Goal: Information Seeking & Learning: Learn about a topic

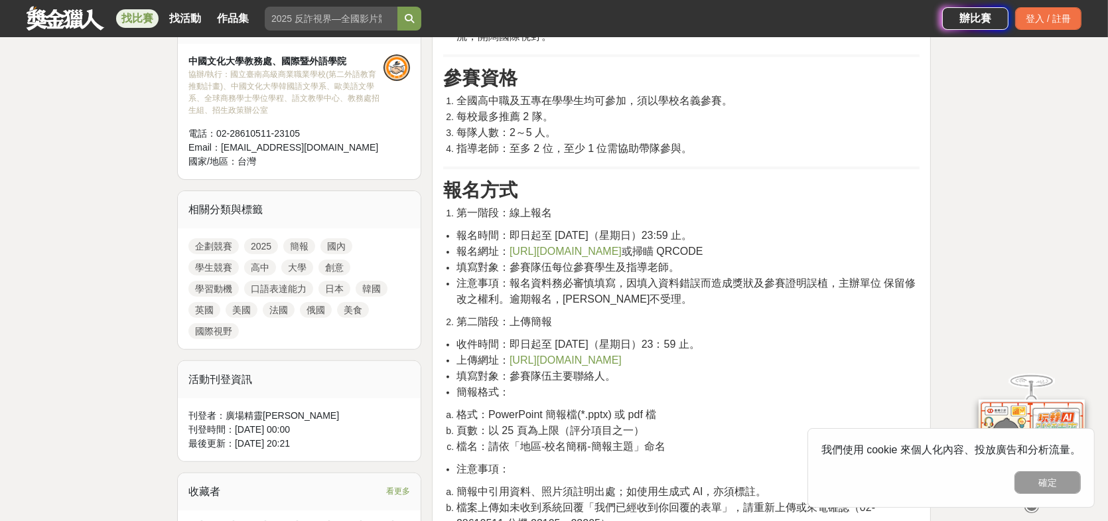
scroll to position [398, 0]
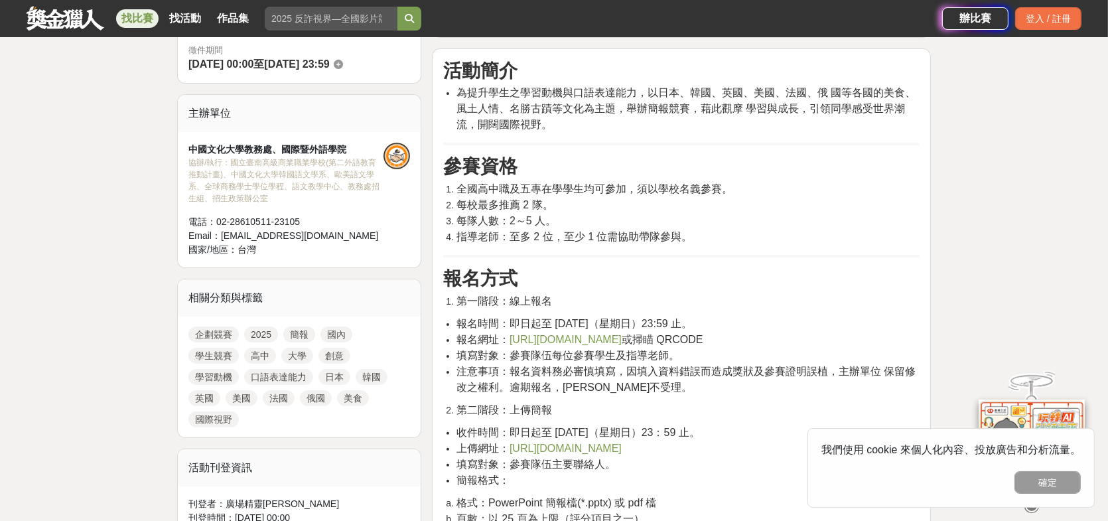
click at [507, 199] on span "每校最多推薦 2 隊。" at bounding box center [504, 204] width 97 height 11
drag, startPoint x: 497, startPoint y: 204, endPoint x: 545, endPoint y: 204, distance: 47.7
click at [545, 204] on span "每校最多推薦 2 隊。" at bounding box center [504, 204] width 97 height 11
click at [506, 215] on span "每隊人數：2～5 人。" at bounding box center [505, 220] width 99 height 11
drag, startPoint x: 517, startPoint y: 233, endPoint x: 535, endPoint y: 233, distance: 17.9
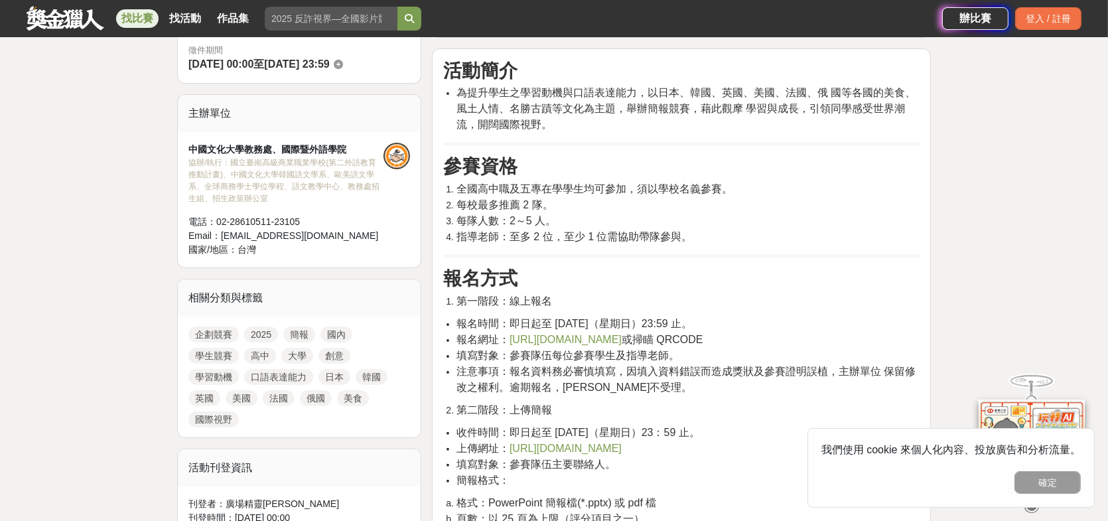
click at [521, 233] on span "指導老師：至多 2 位，至少 1 位需協助帶隊參與。" at bounding box center [574, 236] width 236 height 11
click at [557, 235] on span "指導老師：至多 2 位，至少 1 位需協助帶隊參與。" at bounding box center [574, 236] width 236 height 11
drag, startPoint x: 498, startPoint y: 236, endPoint x: 597, endPoint y: 236, distance: 98.8
click at [597, 236] on span "指導老師：至多 2 位，至少 1 位需協助帶隊參與。" at bounding box center [574, 236] width 236 height 11
click at [665, 236] on span "指導老師：至多 2 位，至少 1 位需協助帶隊參與。" at bounding box center [574, 236] width 236 height 11
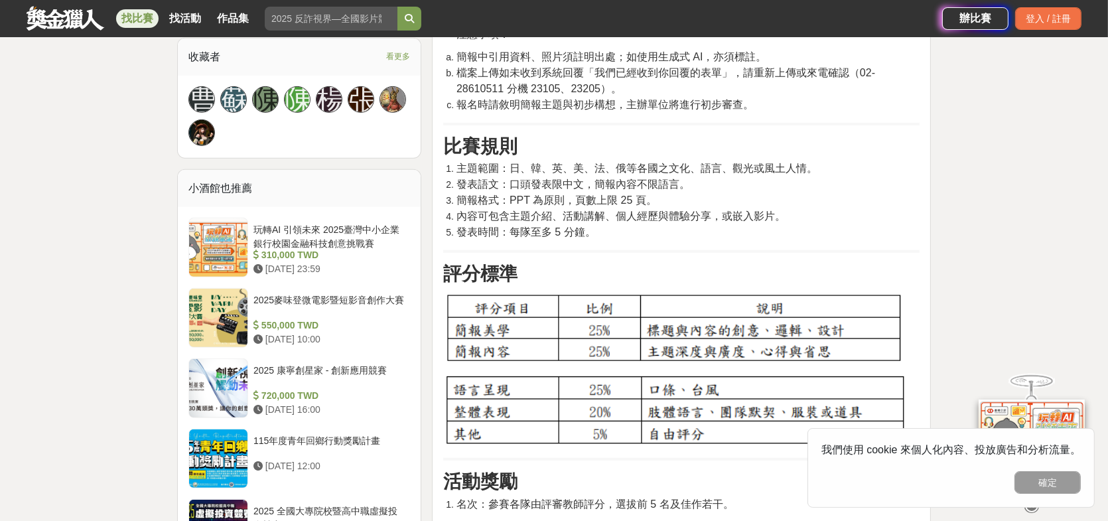
scroll to position [928, 0]
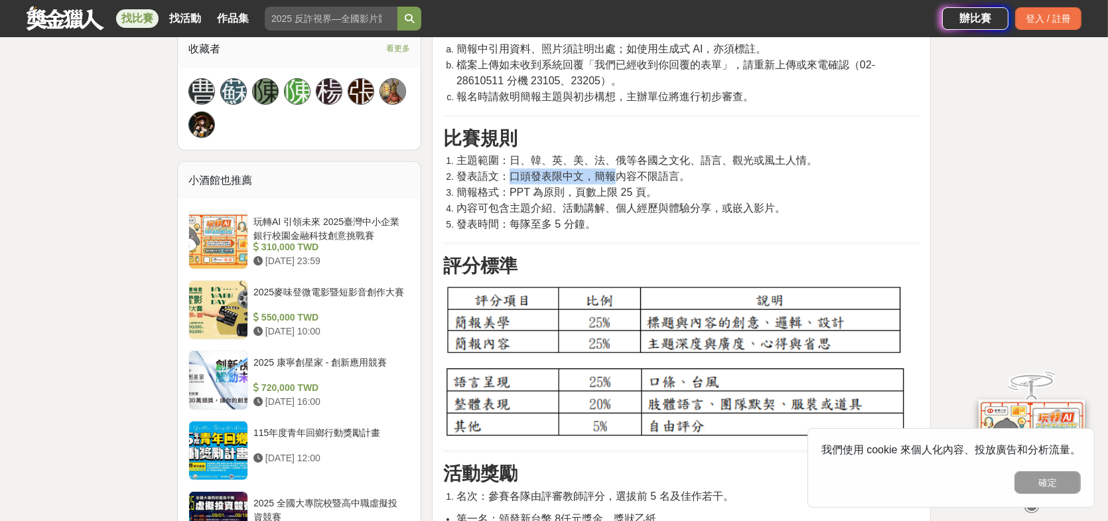
drag, startPoint x: 514, startPoint y: 179, endPoint x: 617, endPoint y: 178, distance: 102.8
click at [613, 179] on span "發表語文：口頭發表限中文，簡報內容不限語言。" at bounding box center [572, 175] width 233 height 11
click at [657, 175] on span "發表語文：口頭發表限中文，簡報內容不限語言。" at bounding box center [572, 175] width 233 height 11
drag, startPoint x: 580, startPoint y: 182, endPoint x: 619, endPoint y: 182, distance: 38.5
click at [614, 186] on span "簡報格式：PPT 為原則，頁數上限 25 頁。" at bounding box center [556, 191] width 200 height 11
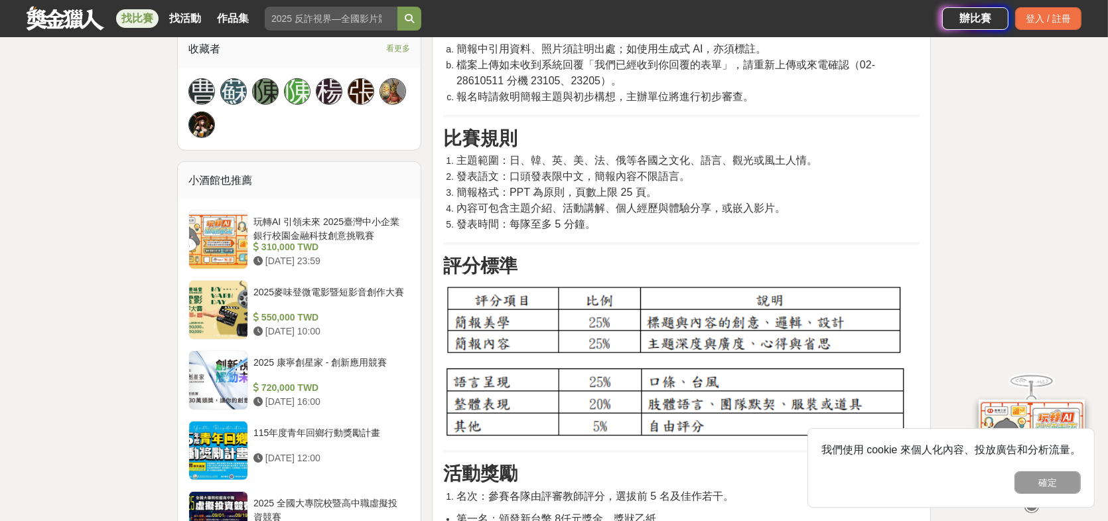
drag, startPoint x: 576, startPoint y: 188, endPoint x: 511, endPoint y: 189, distance: 65.0
click at [574, 189] on span "簡報格式：PPT 為原則，頁數上限 25 頁。" at bounding box center [556, 191] width 200 height 11
drag, startPoint x: 510, startPoint y: 189, endPoint x: 654, endPoint y: 189, distance: 143.9
click at [654, 189] on span "簡報格式：PPT 為原則，頁數上限 25 頁。" at bounding box center [556, 191] width 200 height 11
click at [674, 186] on li "簡報格式：PPT 為原則，頁數上限 25 頁。" at bounding box center [687, 192] width 463 height 16
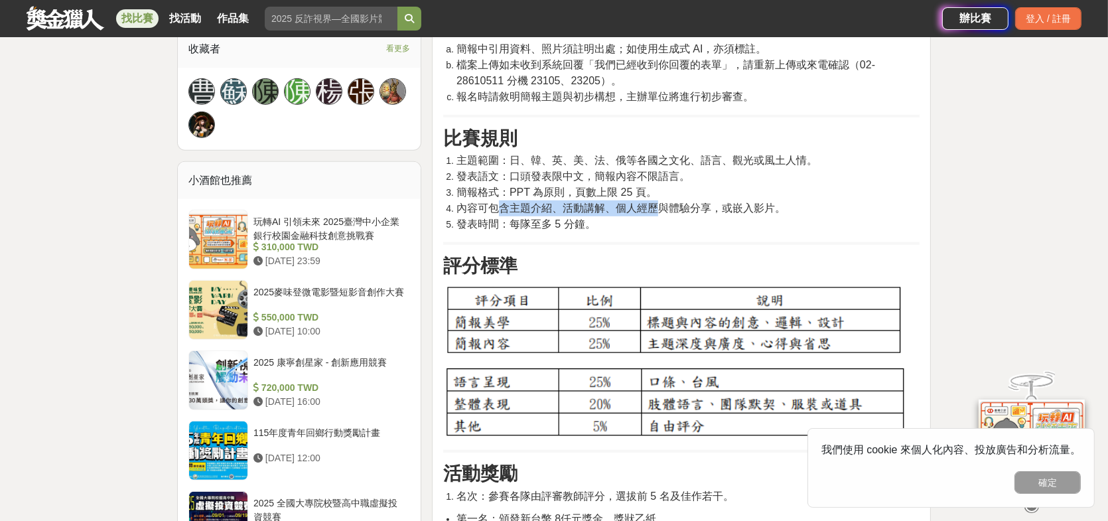
drag, startPoint x: 497, startPoint y: 204, endPoint x: 658, endPoint y: 202, distance: 161.2
click at [658, 202] on span "內容可包含主題介紹、活動講解、個人經歷與體驗分享，或嵌入影片。" at bounding box center [620, 207] width 329 height 11
click at [698, 202] on span "內容可包含主題介紹、活動講解、個人經歷與體驗分享，或嵌入影片。" at bounding box center [620, 207] width 329 height 11
drag, startPoint x: 490, startPoint y: 217, endPoint x: 595, endPoint y: 220, distance: 104.8
click at [595, 220] on li "發表時間：每隊至多 5 分鐘。" at bounding box center [687, 224] width 463 height 16
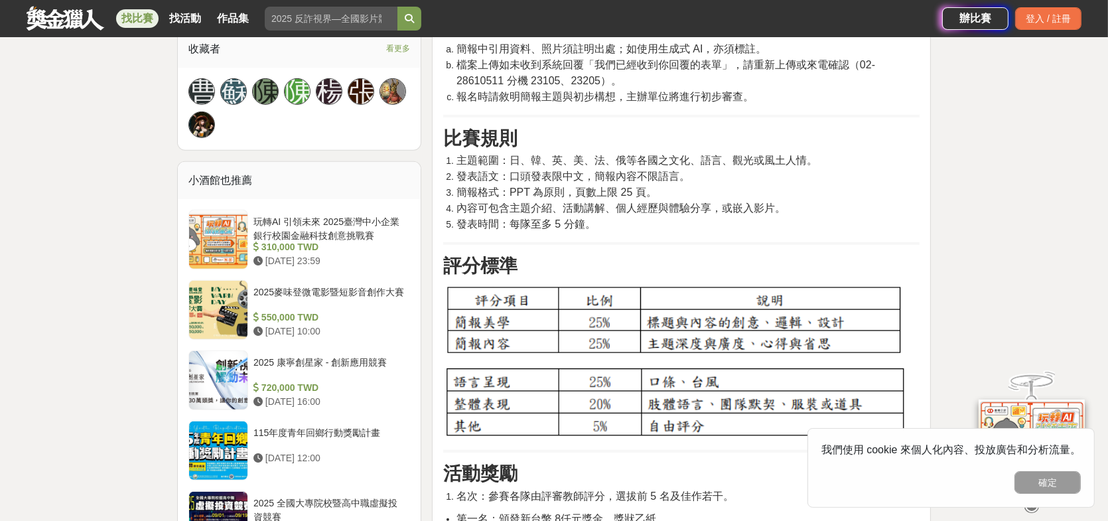
click at [746, 204] on span "內容可包含主題介紹、活動講解、個人經歷與體驗分享，或嵌入影片。" at bounding box center [620, 207] width 329 height 11
click at [477, 211] on span "內容可包含主題介紹、活動講解、個人經歷與體驗分享，或嵌入影片。" at bounding box center [620, 207] width 329 height 11
drag, startPoint x: 459, startPoint y: 206, endPoint x: 789, endPoint y: 211, distance: 330.3
click at [789, 211] on li "內容可包含主題介紹、活動講解、個人經歷與體驗分享，或嵌入影片。" at bounding box center [687, 208] width 463 height 16
click at [549, 229] on span "發表時間：每隊至多 5 分鐘。" at bounding box center [525, 223] width 139 height 11
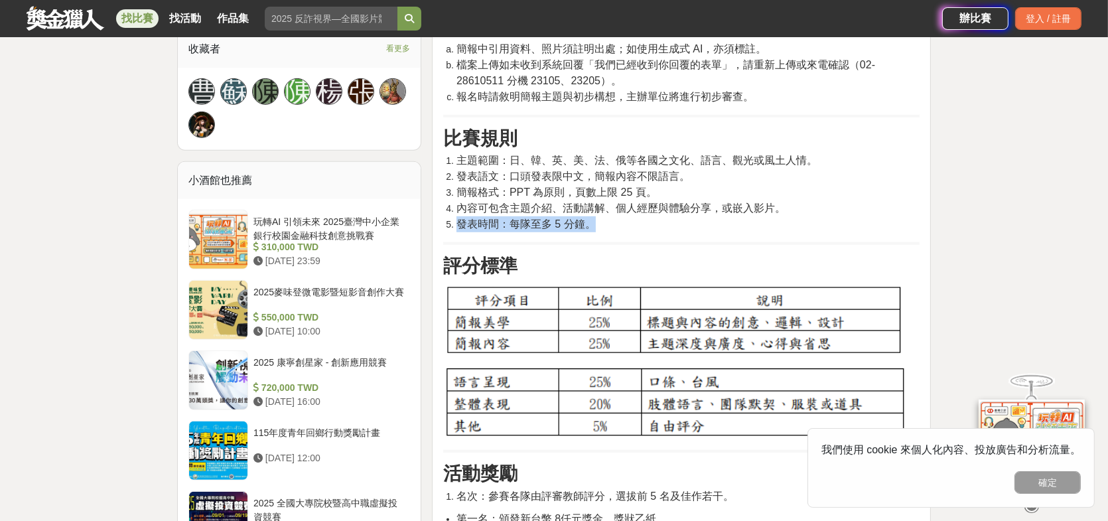
drag, startPoint x: 457, startPoint y: 225, endPoint x: 602, endPoint y: 227, distance: 145.3
click at [602, 227] on li "發表時間：每隊至多 5 分鐘。" at bounding box center [687, 224] width 463 height 16
click at [672, 227] on li "發表時間：每隊至多 5 分鐘。" at bounding box center [687, 224] width 463 height 16
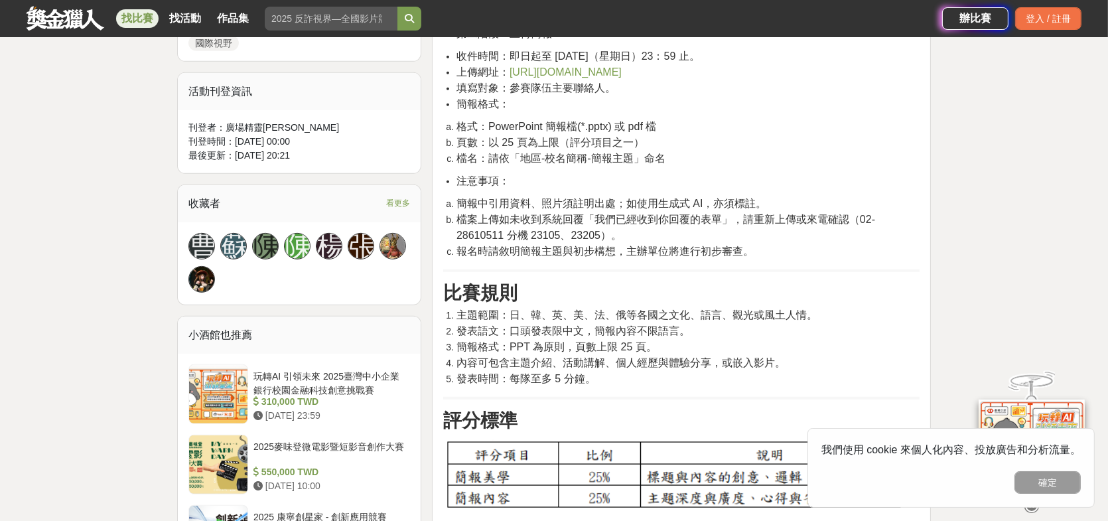
scroll to position [796, 0]
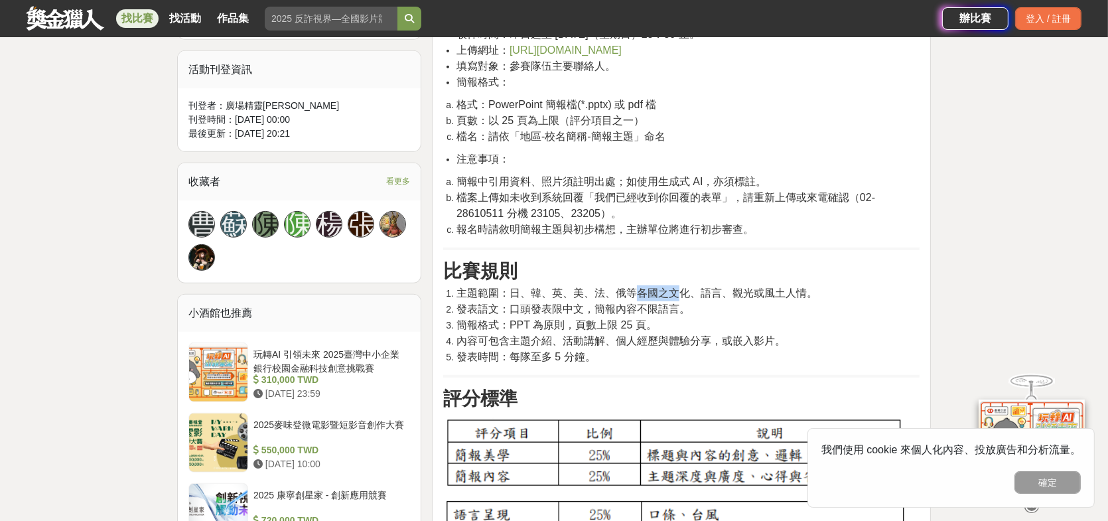
drag, startPoint x: 633, startPoint y: 296, endPoint x: 691, endPoint y: 294, distance: 57.7
click at [679, 294] on span "主題範圍：日、韓、英、美、法、俄等各國之文化、語言、觀光或風土人情。" at bounding box center [636, 292] width 361 height 11
click at [767, 294] on span "主題範圍：日、韓、英、美、法、俄等各國之文化、語言、觀光或風土人情。" at bounding box center [636, 292] width 361 height 11
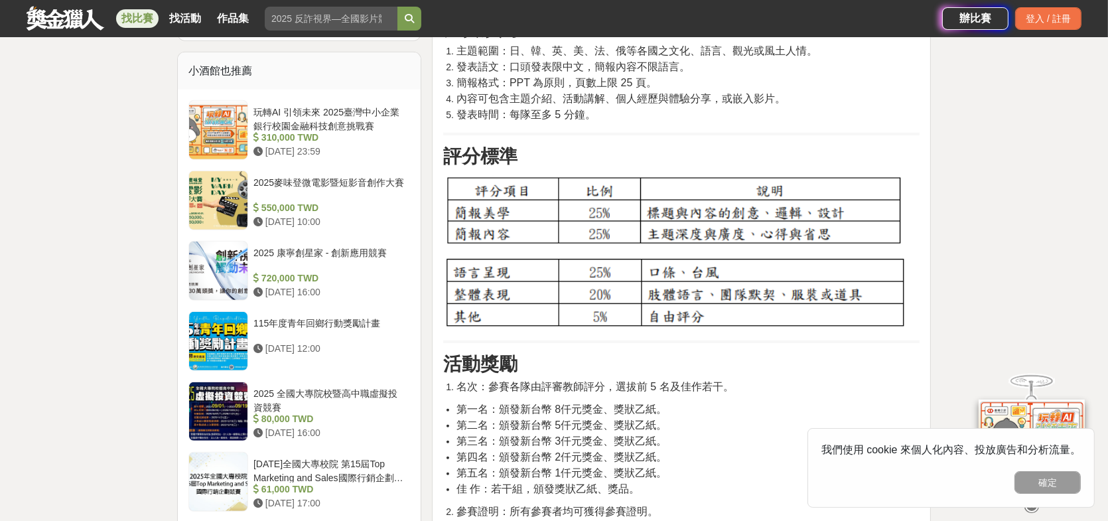
scroll to position [1061, 0]
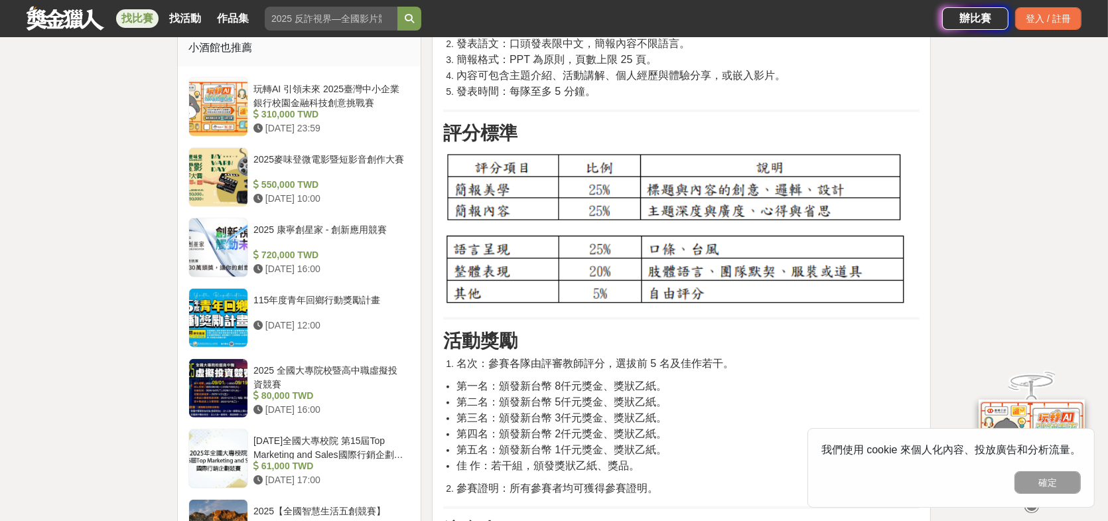
click at [454, 189] on img at bounding box center [674, 188] width 462 height 71
click at [710, 198] on img at bounding box center [674, 188] width 462 height 71
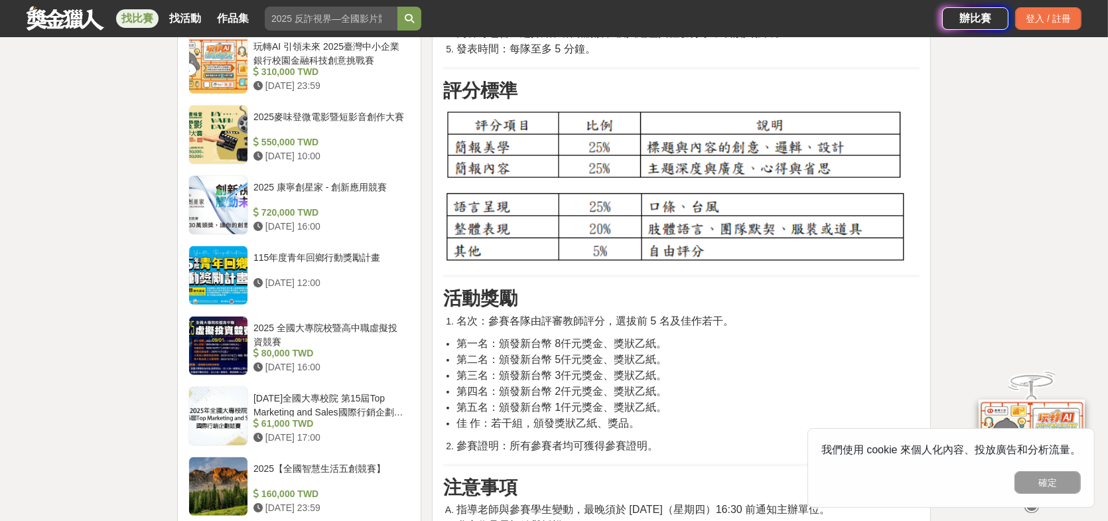
scroll to position [1127, 0]
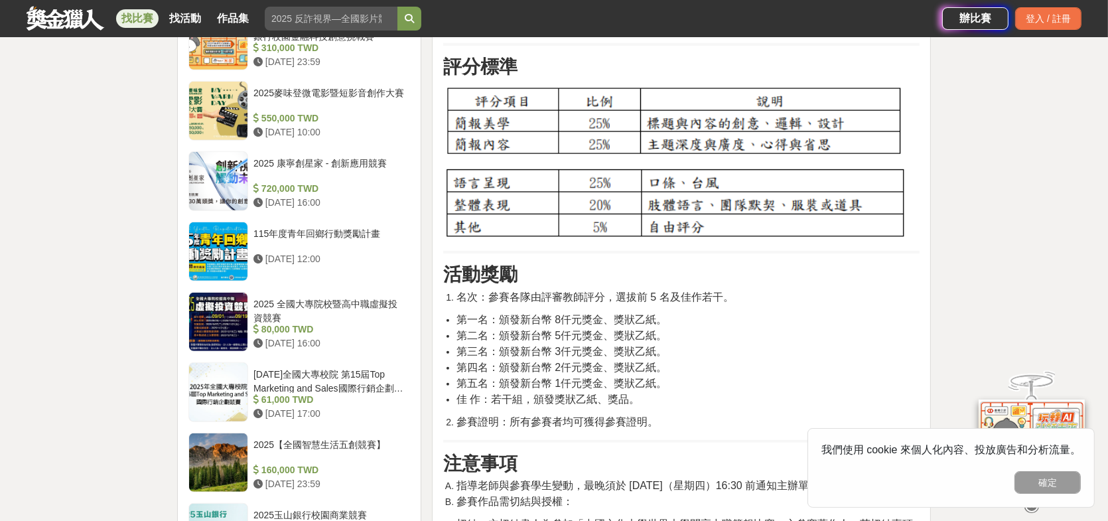
click at [493, 322] on span "第一名：頒發新台幣 8仟元獎金、獎狀乙紙。" at bounding box center [561, 319] width 210 height 11
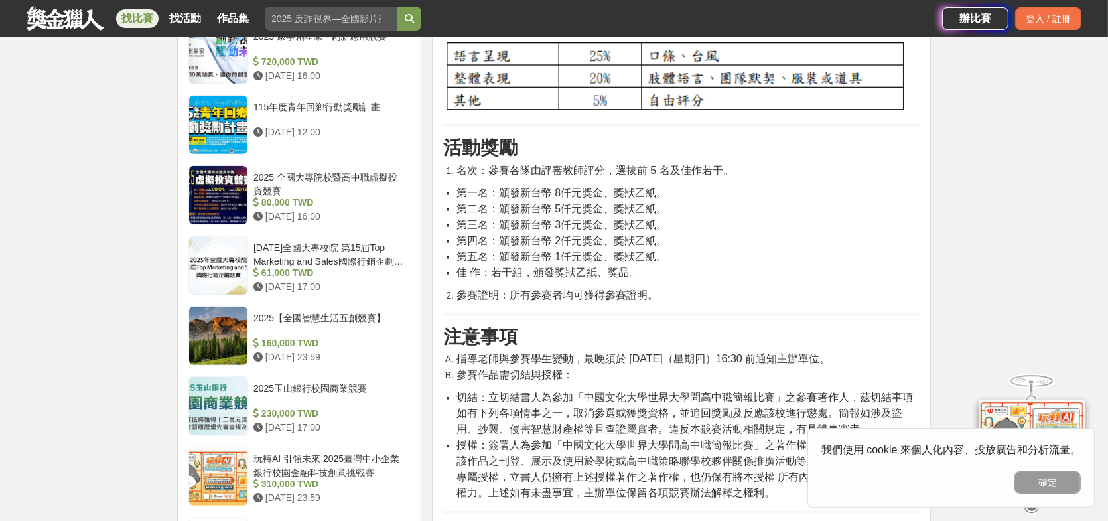
scroll to position [1260, 0]
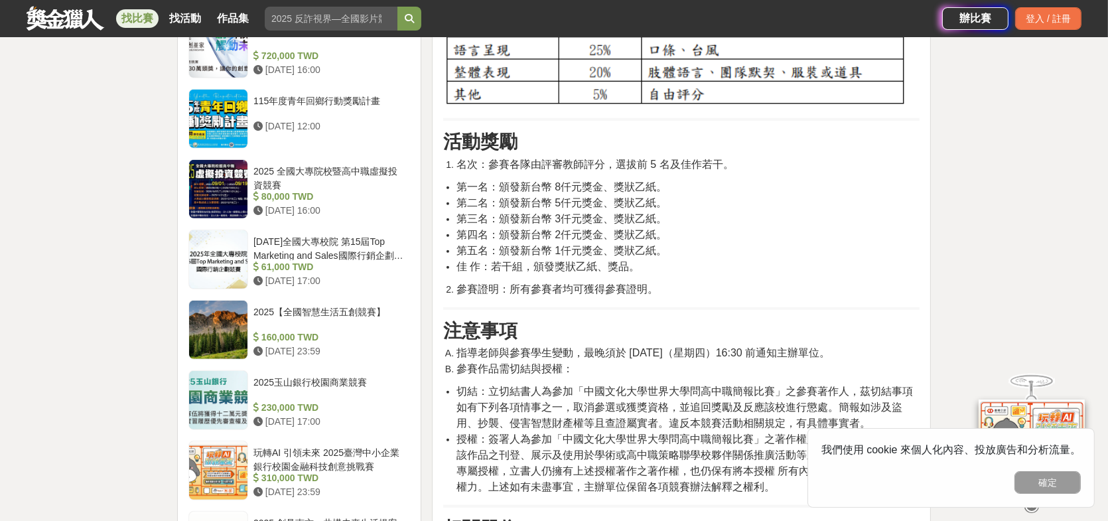
click at [536, 290] on span "參賽證明：所有參賽者均可獲得參賽證明。" at bounding box center [557, 288] width 202 height 11
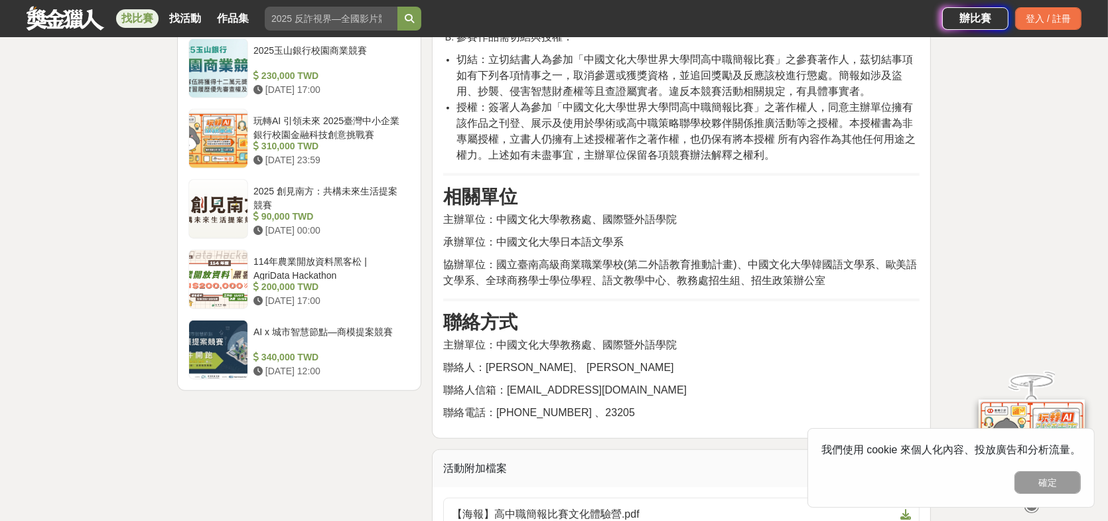
scroll to position [1326, 0]
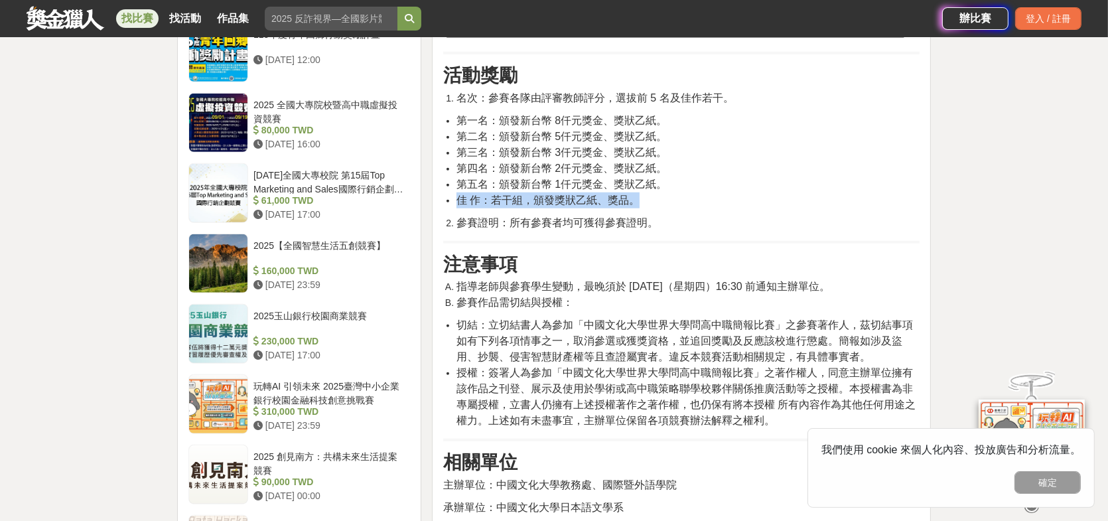
drag, startPoint x: 635, startPoint y: 197, endPoint x: 449, endPoint y: 194, distance: 185.7
click at [456, 194] on li "佳 作：若干組，頒發獎狀乙紙、獎品。" at bounding box center [687, 200] width 463 height 16
drag, startPoint x: 644, startPoint y: 195, endPoint x: 458, endPoint y: 196, distance: 186.4
click at [458, 196] on li "佳 作：若干組，頒發獎狀乙紙、獎品。" at bounding box center [687, 200] width 463 height 16
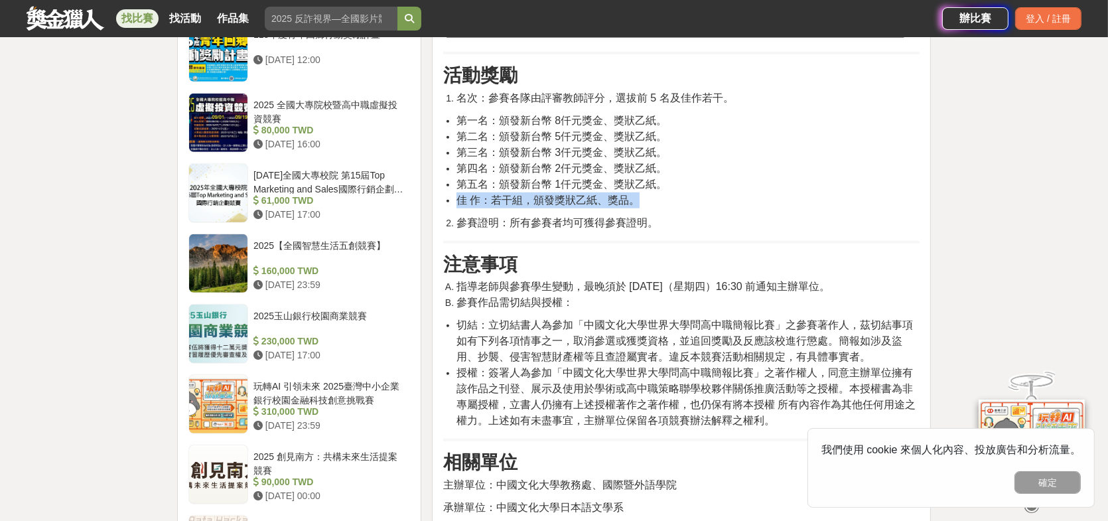
click at [548, 196] on span "佳 作：若干組，頒發獎狀乙紙、獎品。" at bounding box center [547, 199] width 183 height 11
drag, startPoint x: 651, startPoint y: 198, endPoint x: 454, endPoint y: 199, distance: 197.0
click at [454, 199] on ul "第一名：頒發新台幣 8仟元獎金、獎狀乙紙。 第二名：頒發新台幣 5仟元獎金、獎狀乙紙。 第三名：頒發新台幣 3仟元獎金、獎狀乙紙。 第四名：頒發新台幣 2仟元…" at bounding box center [681, 160] width 476 height 95
click at [624, 201] on span "佳 作：若干組，頒發獎狀乙紙、獎品。" at bounding box center [547, 199] width 183 height 11
drag, startPoint x: 647, startPoint y: 201, endPoint x: 466, endPoint y: 190, distance: 181.4
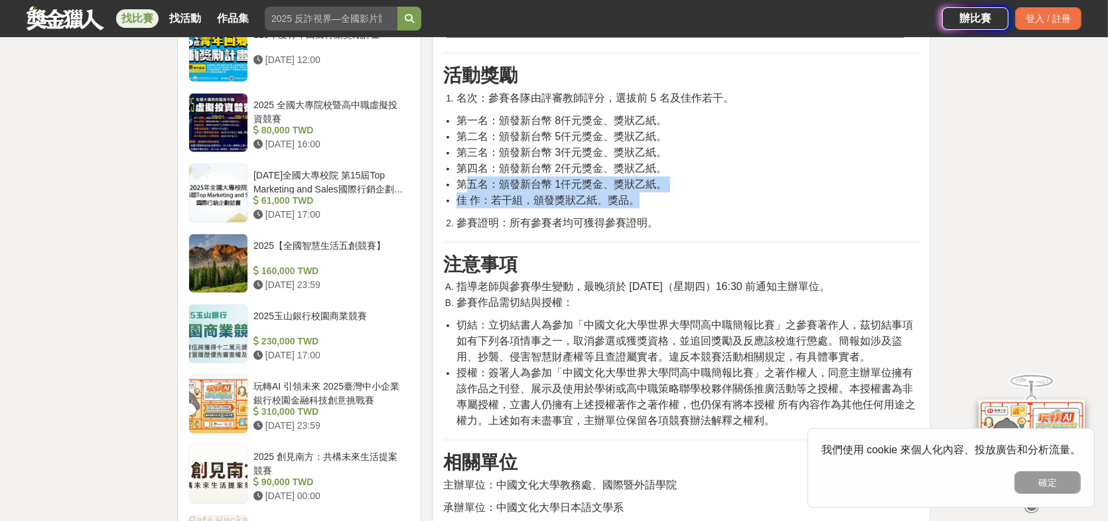
click at [466, 190] on ul "第一名：頒發新台幣 8仟元獎金、獎狀乙紙。 第二名：頒發新台幣 5仟元獎金、獎狀乙紙。 第三名：頒發新台幣 3仟元獎金、獎狀乙紙。 第四名：頒發新台幣 2仟元…" at bounding box center [681, 160] width 476 height 95
click at [459, 194] on span "佳 作：若干組，頒發獎狀乙紙、獎品。" at bounding box center [547, 199] width 183 height 11
drag, startPoint x: 455, startPoint y: 198, endPoint x: 668, endPoint y: 204, distance: 213.0
click at [668, 204] on ul "第一名：頒發新台幣 8仟元獎金、獎狀乙紙。 第二名：頒發新台幣 5仟元獎金、獎狀乙紙。 第三名：頒發新台幣 3仟元獎金、獎狀乙紙。 第四名：頒發新台幣 2仟元…" at bounding box center [681, 160] width 476 height 95
drag, startPoint x: 667, startPoint y: 204, endPoint x: 657, endPoint y: 204, distance: 10.0
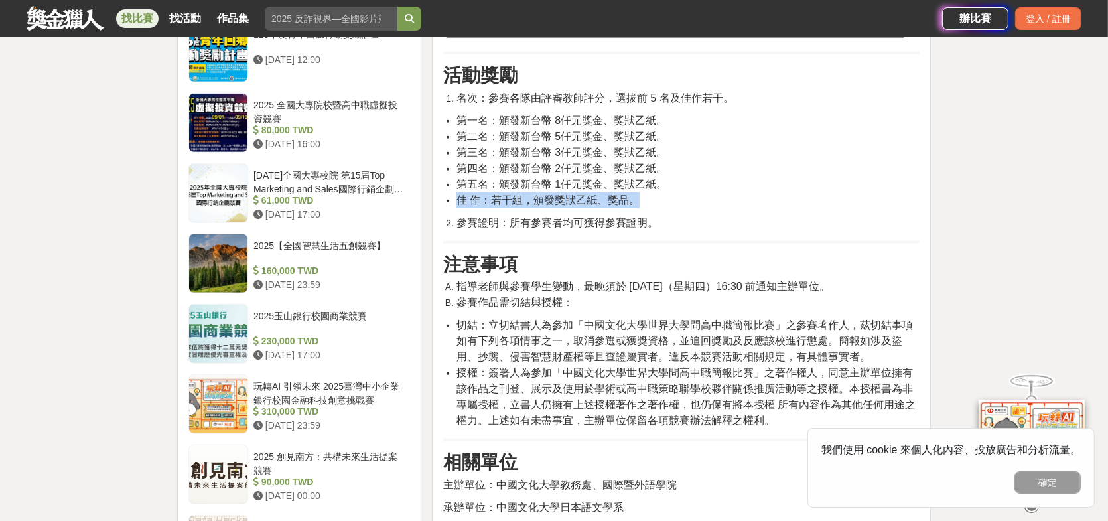
click at [666, 204] on li "佳 作：若干組，頒發獎狀乙紙、獎品。" at bounding box center [687, 200] width 463 height 16
click at [645, 200] on li "佳 作：若干組，頒發獎狀乙紙、獎品。" at bounding box center [687, 200] width 463 height 16
drag, startPoint x: 649, startPoint y: 199, endPoint x: 456, endPoint y: 200, distance: 192.3
click at [456, 200] on li "佳 作：若干組，頒發獎狀乙紙、獎品。" at bounding box center [687, 200] width 463 height 16
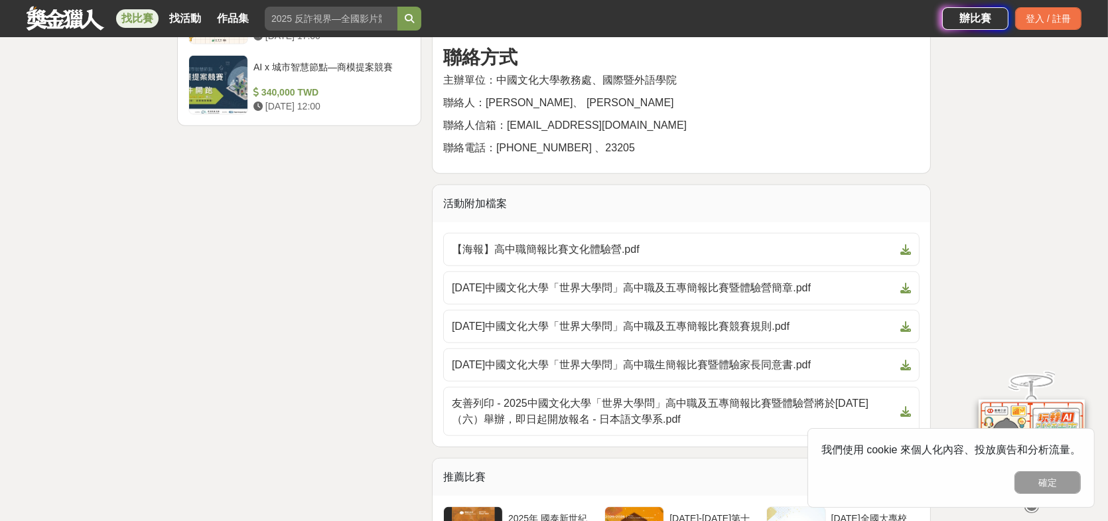
scroll to position [1857, 0]
click at [597, 289] on span "[DATE]中國文化大學「世界大學問」高中職及五專簡報比賽暨體驗營簡章.pdf" at bounding box center [673, 287] width 443 height 16
